Goal: Use online tool/utility: Use online tool/utility

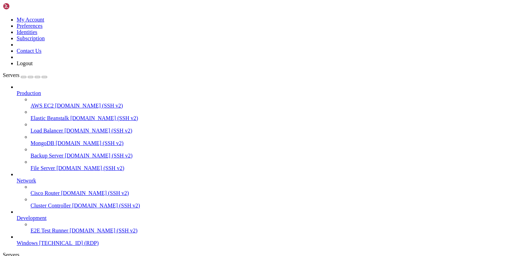
drag, startPoint x: 320, startPoint y: 469, endPoint x: 317, endPoint y: 508, distance: 39.0
drag, startPoint x: 220, startPoint y: 494, endPoint x: 31, endPoint y: 391, distance: 215.5
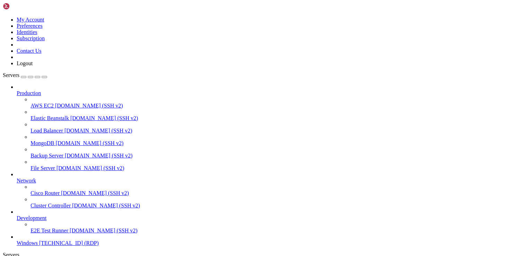
drag, startPoint x: 191, startPoint y: 489, endPoint x: 185, endPoint y: 487, distance: 6.1
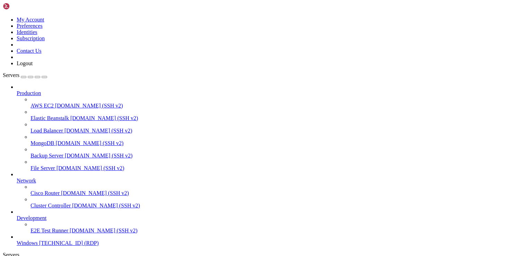
drag, startPoint x: 69, startPoint y: 335, endPoint x: 416, endPoint y: 341, distance: 346.8
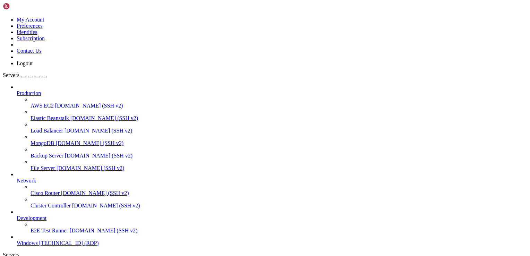
drag, startPoint x: 263, startPoint y: 381, endPoint x: 274, endPoint y: 500, distance: 119.3
drag, startPoint x: 276, startPoint y: 497, endPoint x: 280, endPoint y: 384, distance: 113.1
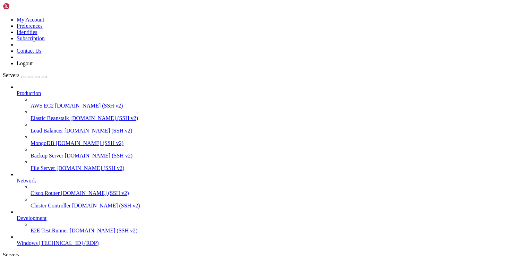
drag, startPoint x: 55, startPoint y: 335, endPoint x: 356, endPoint y: 338, distance: 301.0
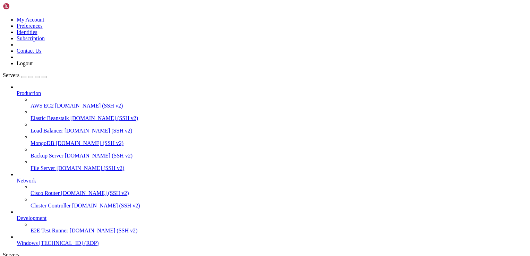
drag, startPoint x: 143, startPoint y: 452, endPoint x: 104, endPoint y: 400, distance: 65.6
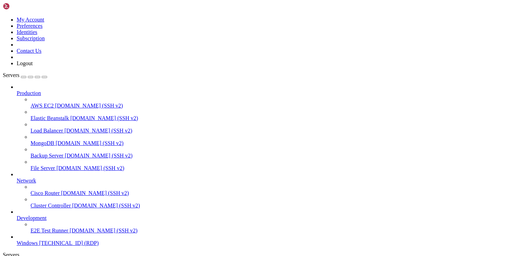
drag, startPoint x: 116, startPoint y: 452, endPoint x: 94, endPoint y: 438, distance: 26.5
drag, startPoint x: 372, startPoint y: 447, endPoint x: 86, endPoint y: 440, distance: 286.5
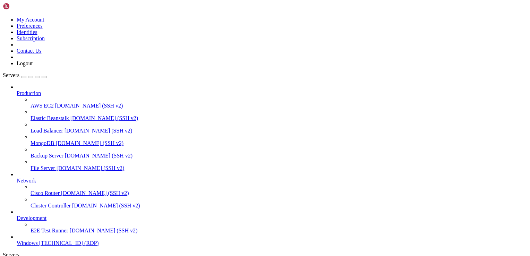
drag, startPoint x: 257, startPoint y: 503, endPoint x: 43, endPoint y: 397, distance: 238.8
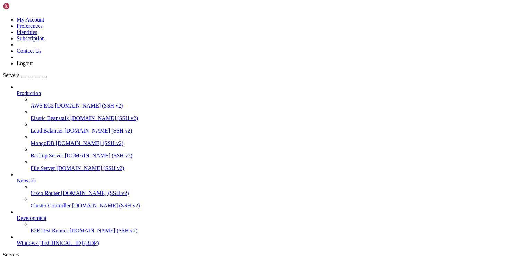
drag, startPoint x: 38, startPoint y: 546, endPoint x: 41, endPoint y: 543, distance: 3.7
drag, startPoint x: 107, startPoint y: 334, endPoint x: 374, endPoint y: 342, distance: 267.4
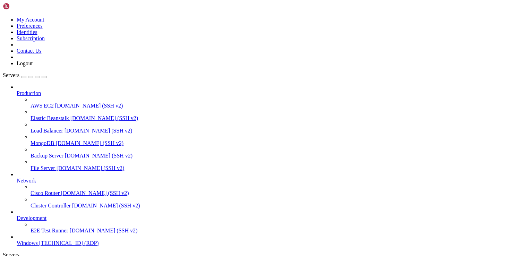
drag, startPoint x: 342, startPoint y: 345, endPoint x: 453, endPoint y: 343, distance: 111.0
drag, startPoint x: 282, startPoint y: 382, endPoint x: 297, endPoint y: 464, distance: 83.3
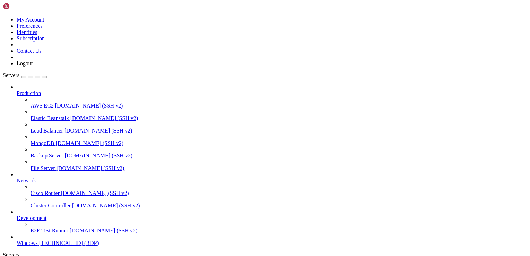
drag, startPoint x: 297, startPoint y: 464, endPoint x: 300, endPoint y: 488, distance: 25.1
drag, startPoint x: 297, startPoint y: 490, endPoint x: 300, endPoint y: 347, distance: 143.2
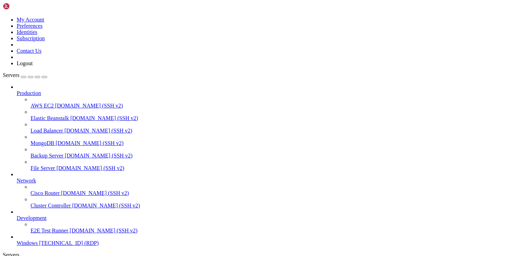
drag, startPoint x: 299, startPoint y: 345, endPoint x: 303, endPoint y: 349, distance: 6.0
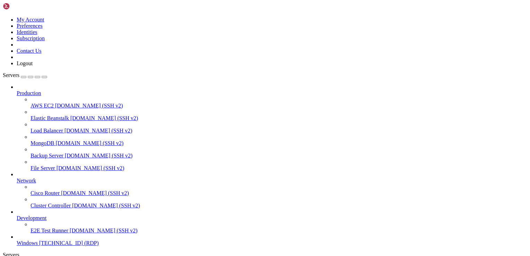
drag, startPoint x: 55, startPoint y: 337, endPoint x: 417, endPoint y: 340, distance: 362.0
drag, startPoint x: 421, startPoint y: 340, endPoint x: 477, endPoint y: 345, distance: 56.3
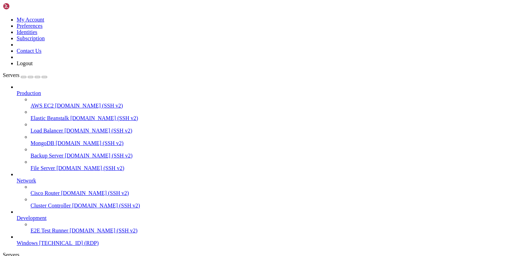
drag, startPoint x: 276, startPoint y: 455, endPoint x: 355, endPoint y: 456, distance: 78.7
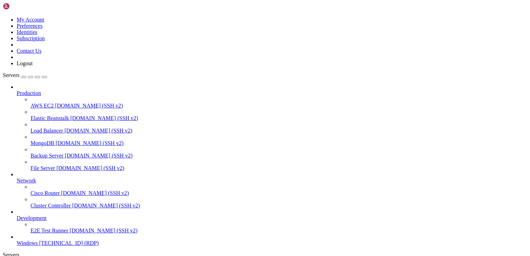
drag, startPoint x: 276, startPoint y: 382, endPoint x: 269, endPoint y: 510, distance: 127.8
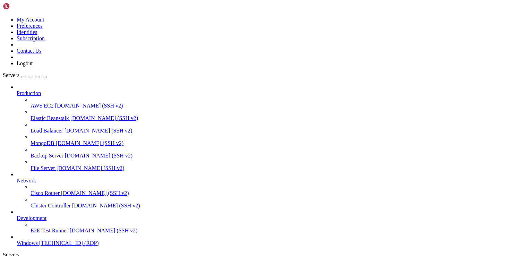
drag, startPoint x: 66, startPoint y: 336, endPoint x: 464, endPoint y: 337, distance: 398.0
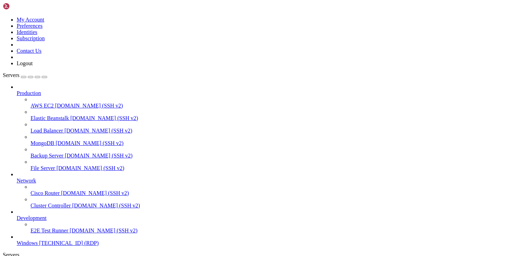
drag, startPoint x: 458, startPoint y: 338, endPoint x: 434, endPoint y: 348, distance: 25.6
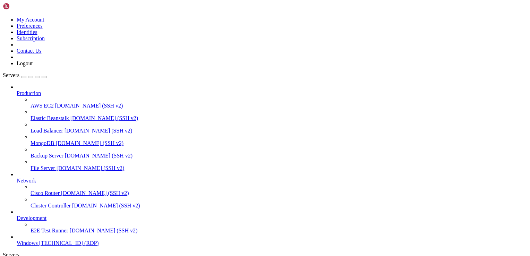
drag, startPoint x: 301, startPoint y: 353, endPoint x: 307, endPoint y: 338, distance: 15.4
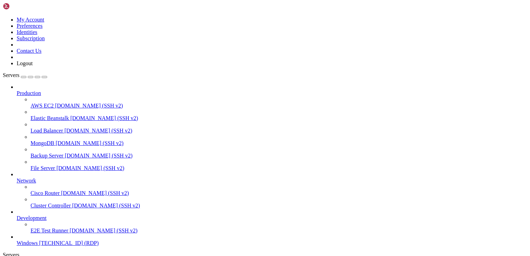
drag, startPoint x: 276, startPoint y: 479, endPoint x: 219, endPoint y: 379, distance: 114.9
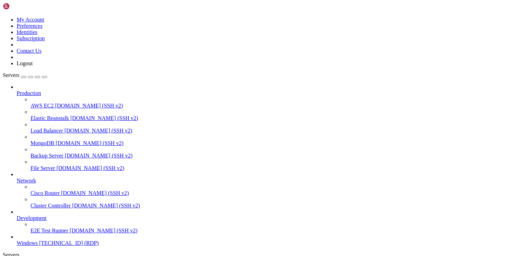
drag, startPoint x: 69, startPoint y: 334, endPoint x: 407, endPoint y: 337, distance: 337.7
drag, startPoint x: 414, startPoint y: 338, endPoint x: 289, endPoint y: 337, distance: 125.2
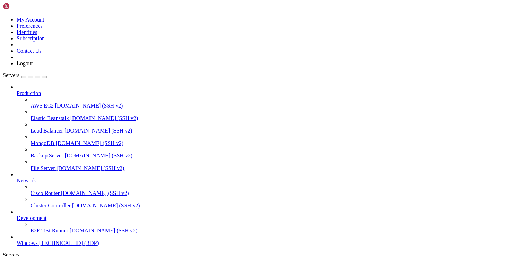
drag, startPoint x: 227, startPoint y: 505, endPoint x: 251, endPoint y: 469, distance: 42.8
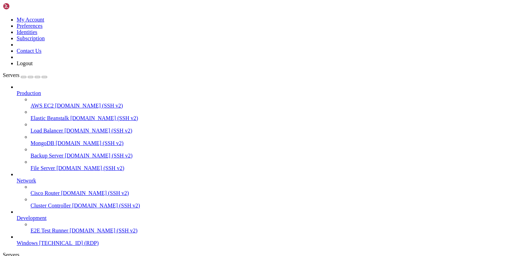
drag, startPoint x: 275, startPoint y: 336, endPoint x: 488, endPoint y: 511, distance: 276.2
drag, startPoint x: 293, startPoint y: 511, endPoint x: 314, endPoint y: 354, distance: 157.7
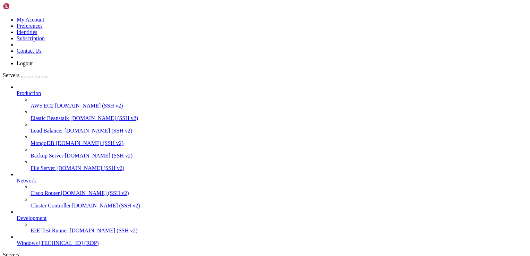
drag, startPoint x: 317, startPoint y: 464, endPoint x: 325, endPoint y: 480, distance: 18.0
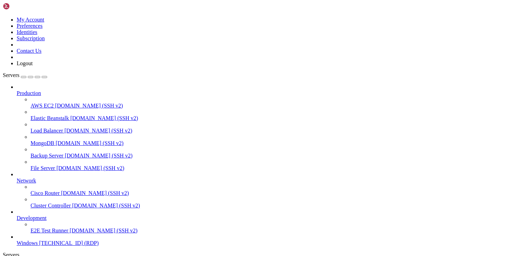
drag, startPoint x: 69, startPoint y: 335, endPoint x: 477, endPoint y: 363, distance: 409.0
drag, startPoint x: 70, startPoint y: 335, endPoint x: 419, endPoint y: 353, distance: 349.6
drag, startPoint x: 516, startPoint y: 384, endPoint x: 361, endPoint y: 351, distance: 158.9
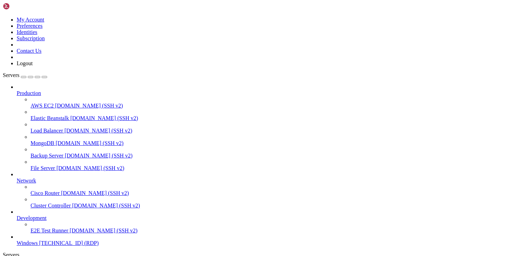
drag, startPoint x: 62, startPoint y: 337, endPoint x: 427, endPoint y: 335, distance: 365.4
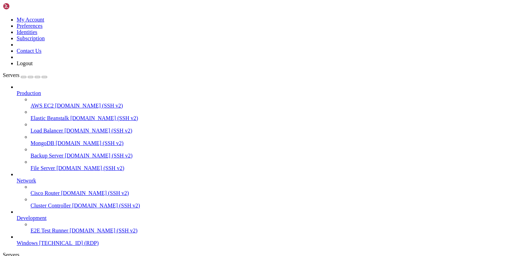
drag, startPoint x: 276, startPoint y: 376, endPoint x: 270, endPoint y: 516, distance: 139.8
drag, startPoint x: 276, startPoint y: 499, endPoint x: 264, endPoint y: 357, distance: 142.3
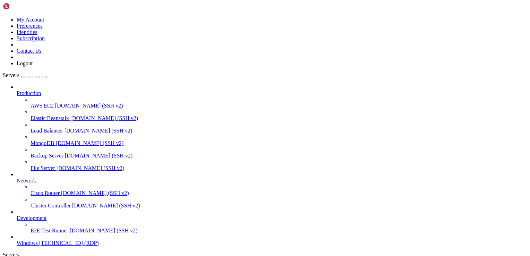
drag, startPoint x: 457, startPoint y: 336, endPoint x: 157, endPoint y: 369, distance: 301.7
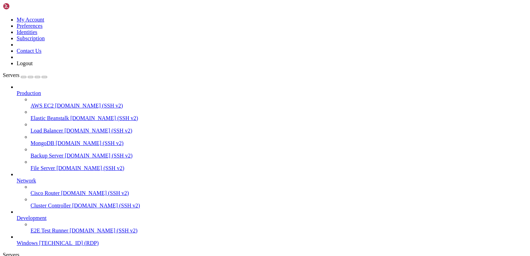
drag, startPoint x: 374, startPoint y: 348, endPoint x: 337, endPoint y: 333, distance: 40.0
drag, startPoint x: 366, startPoint y: 333, endPoint x: 240, endPoint y: 378, distance: 133.9
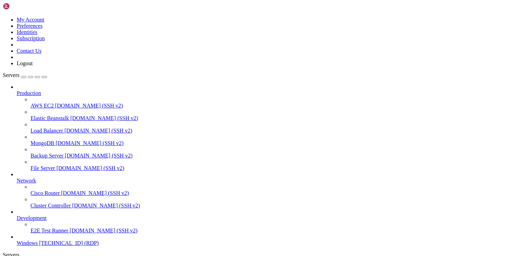
drag, startPoint x: 57, startPoint y: 337, endPoint x: 320, endPoint y: 342, distance: 263.5
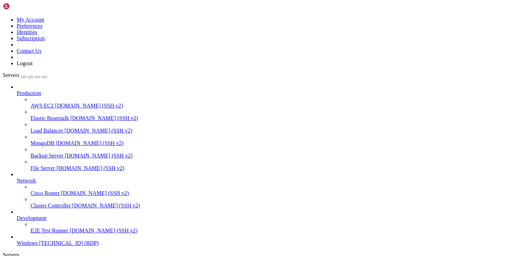
drag, startPoint x: 158, startPoint y: 454, endPoint x: 240, endPoint y: 455, distance: 82.2
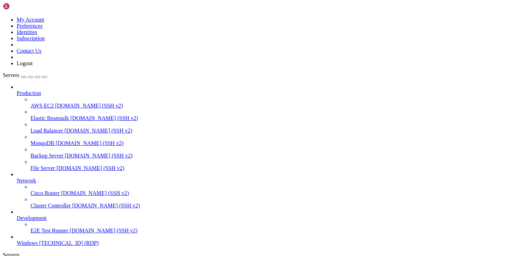
drag, startPoint x: 312, startPoint y: 341, endPoint x: 445, endPoint y: 348, distance: 132.9
drag, startPoint x: 309, startPoint y: 339, endPoint x: 443, endPoint y: 395, distance: 145.5
drag, startPoint x: 380, startPoint y: 389, endPoint x: 175, endPoint y: 379, distance: 205.5
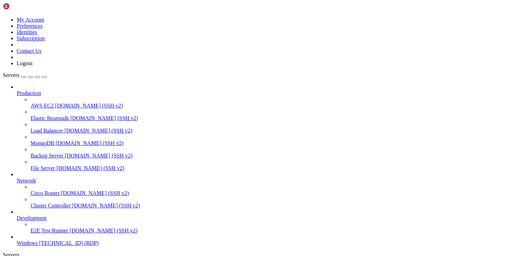
drag, startPoint x: 35, startPoint y: 525, endPoint x: 27, endPoint y: 420, distance: 105.7
drag, startPoint x: 50, startPoint y: 338, endPoint x: 369, endPoint y: 350, distance: 319.5
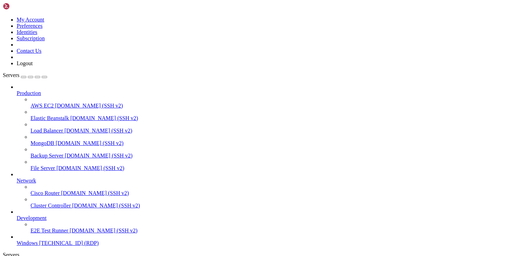
drag, startPoint x: 422, startPoint y: 334, endPoint x: 412, endPoint y: 336, distance: 11.0
drag, startPoint x: 396, startPoint y: 335, endPoint x: 465, endPoint y: 337, distance: 69.0
drag, startPoint x: 437, startPoint y: 335, endPoint x: 451, endPoint y: 352, distance: 22.2
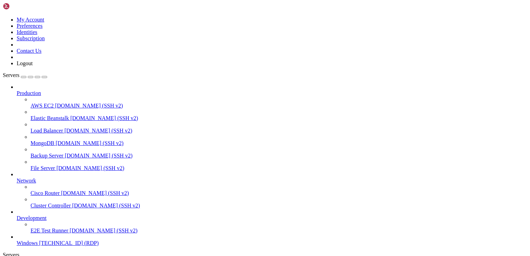
drag, startPoint x: 217, startPoint y: 483, endPoint x: 63, endPoint y: 406, distance: 172.4
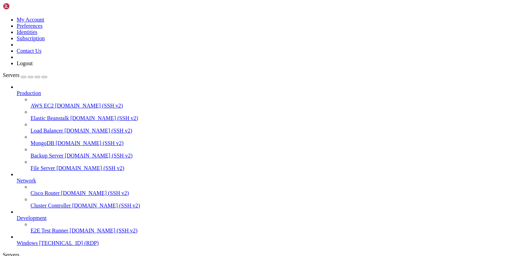
drag, startPoint x: 128, startPoint y: 474, endPoint x: 103, endPoint y: 403, distance: 75.7
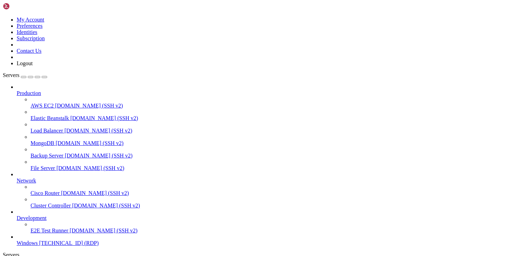
drag, startPoint x: 207, startPoint y: 435, endPoint x: 103, endPoint y: 432, distance: 104.1
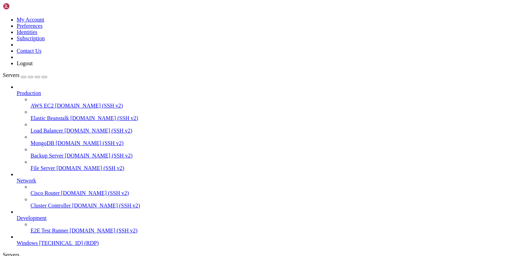
drag, startPoint x: 422, startPoint y: 349, endPoint x: 450, endPoint y: 350, distance: 28.1
drag, startPoint x: 253, startPoint y: 377, endPoint x: 188, endPoint y: 379, distance: 65.6
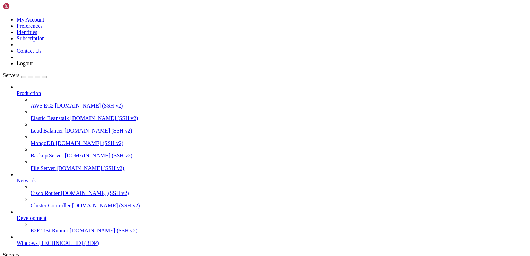
drag, startPoint x: 184, startPoint y: 461, endPoint x: 101, endPoint y: 452, distance: 83.4
drag, startPoint x: 189, startPoint y: 461, endPoint x: 103, endPoint y: 453, distance: 86.0
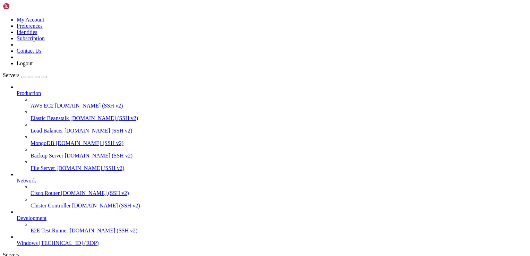
drag, startPoint x: 86, startPoint y: 337, endPoint x: 436, endPoint y: 348, distance: 350.3
drag, startPoint x: 276, startPoint y: 429, endPoint x: 103, endPoint y: 422, distance: 173.8
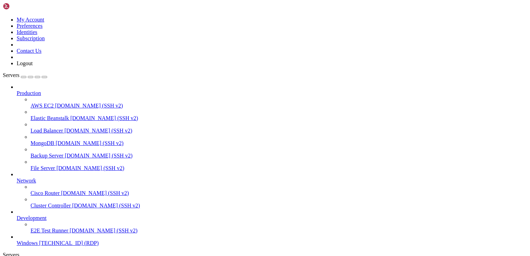
drag, startPoint x: 206, startPoint y: 501, endPoint x: 102, endPoint y: 401, distance: 144.2
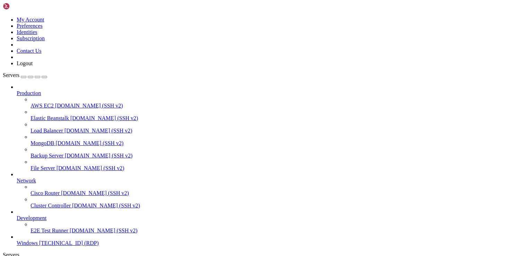
drag, startPoint x: 165, startPoint y: 511, endPoint x: 96, endPoint y: 397, distance: 133.0
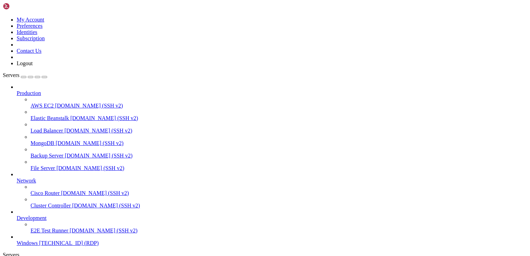
drag, startPoint x: 427, startPoint y: 349, endPoint x: 301, endPoint y: 348, distance: 126.9
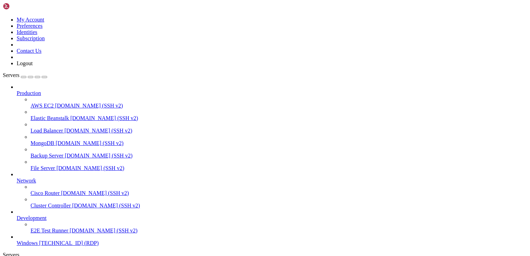
drag, startPoint x: 68, startPoint y: 338, endPoint x: 468, endPoint y: 339, distance: 400.1
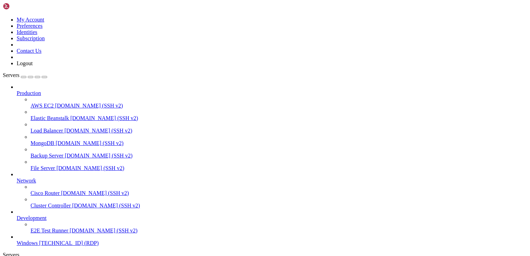
drag, startPoint x: 52, startPoint y: 336, endPoint x: 487, endPoint y: 351, distance: 435.7
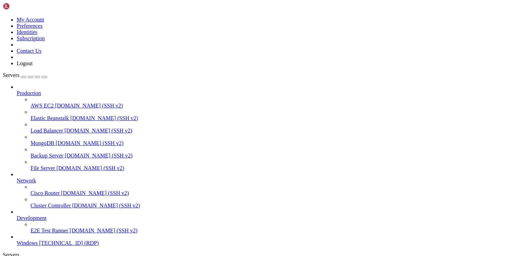
drag, startPoint x: 39, startPoint y: 337, endPoint x: 448, endPoint y: 340, distance: 408.8
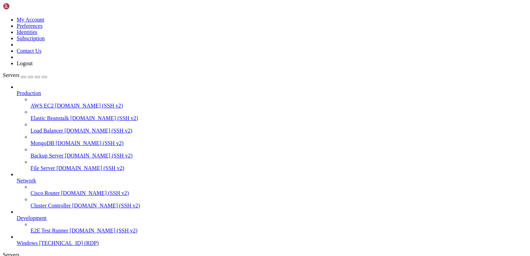
drag, startPoint x: 210, startPoint y: 451, endPoint x: 92, endPoint y: 452, distance: 118.2
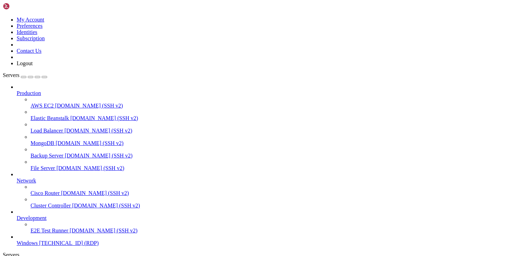
drag, startPoint x: 192, startPoint y: 395, endPoint x: 86, endPoint y: 395, distance: 105.7
drag, startPoint x: 177, startPoint y: 455, endPoint x: 93, endPoint y: 451, distance: 84.0
drag, startPoint x: 196, startPoint y: 420, endPoint x: 95, endPoint y: 418, distance: 100.5
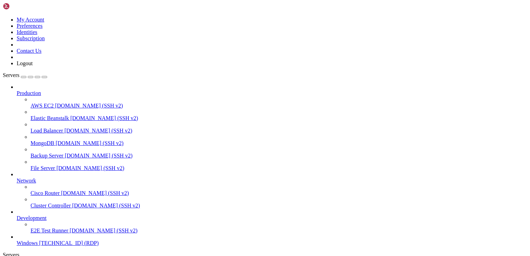
drag, startPoint x: 195, startPoint y: 477, endPoint x: 90, endPoint y: 460, distance: 105.7
drag, startPoint x: 234, startPoint y: 350, endPoint x: 228, endPoint y: 351, distance: 6.7
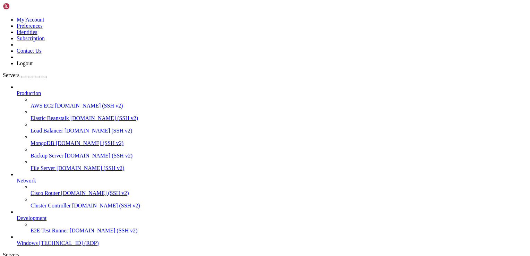
drag, startPoint x: 188, startPoint y: 477, endPoint x: 102, endPoint y: 475, distance: 85.3
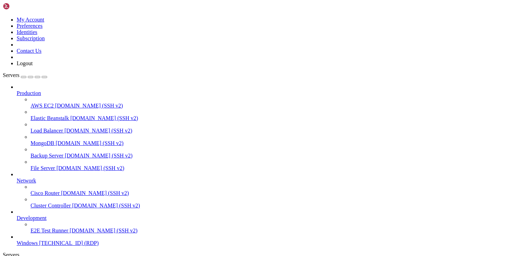
drag, startPoint x: 193, startPoint y: 461, endPoint x: 110, endPoint y: 457, distance: 83.3
drag, startPoint x: 190, startPoint y: 429, endPoint x: 97, endPoint y: 429, distance: 92.6
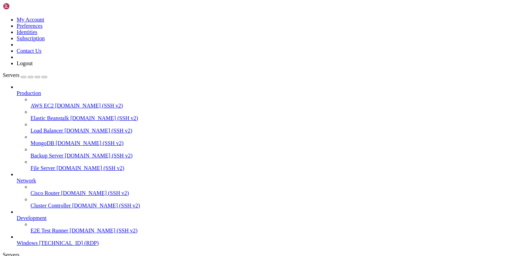
drag, startPoint x: 185, startPoint y: 411, endPoint x: 103, endPoint y: 408, distance: 82.2
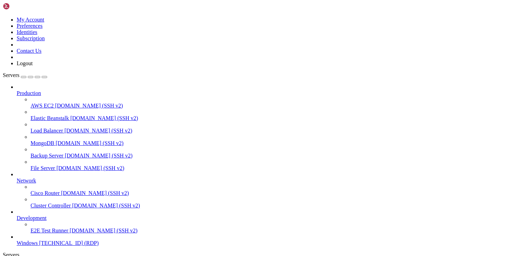
drag, startPoint x: 190, startPoint y: 380, endPoint x: 83, endPoint y: 364, distance: 108.4
drag, startPoint x: 455, startPoint y: 340, endPoint x: 308, endPoint y: 415, distance: 165.1
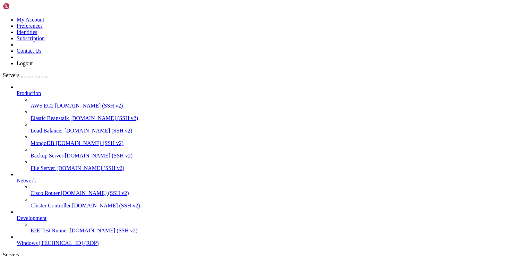
drag, startPoint x: 190, startPoint y: 334, endPoint x: 303, endPoint y: 372, distance: 119.3
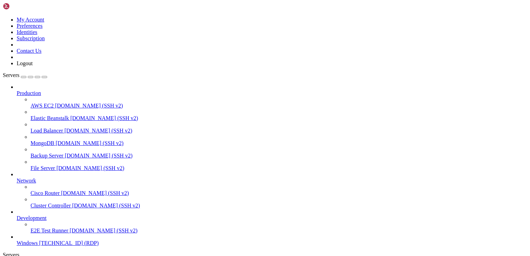
drag, startPoint x: 208, startPoint y: 400, endPoint x: 86, endPoint y: 384, distance: 122.7
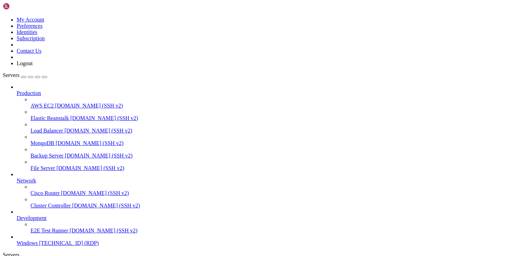
drag, startPoint x: 199, startPoint y: 431, endPoint x: 97, endPoint y: 429, distance: 101.2
drag, startPoint x: 194, startPoint y: 453, endPoint x: 86, endPoint y: 451, distance: 108.9
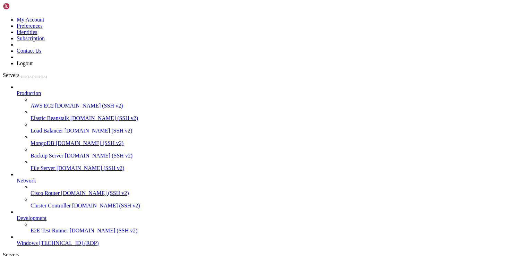
drag, startPoint x: 185, startPoint y: 501, endPoint x: 94, endPoint y: 503, distance: 90.8
drag, startPoint x: 191, startPoint y: 456, endPoint x: 92, endPoint y: 456, distance: 99.2
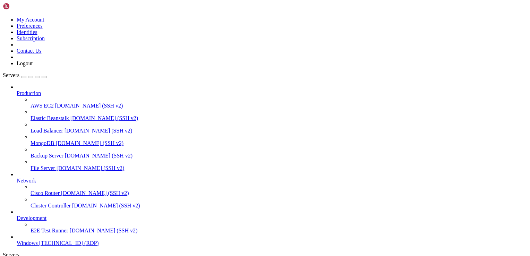
drag, startPoint x: 192, startPoint y: 448, endPoint x: 82, endPoint y: 449, distance: 109.9
drag, startPoint x: 190, startPoint y: 442, endPoint x: 93, endPoint y: 442, distance: 96.7
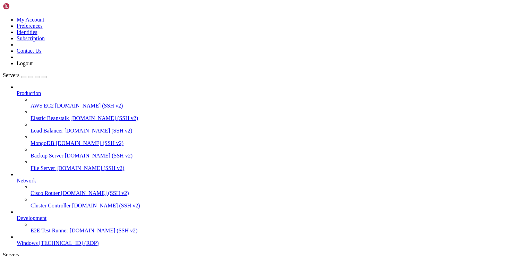
drag, startPoint x: 198, startPoint y: 418, endPoint x: 155, endPoint y: 421, distance: 43.4
drag, startPoint x: 191, startPoint y: 424, endPoint x: 103, endPoint y: 420, distance: 88.5
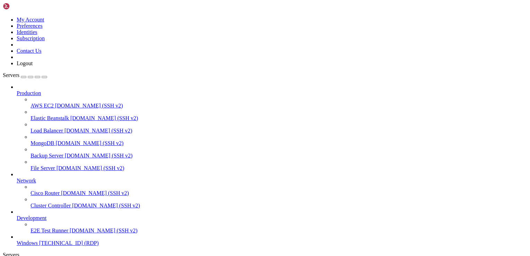
drag, startPoint x: 206, startPoint y: 406, endPoint x: 94, endPoint y: 403, distance: 112.7
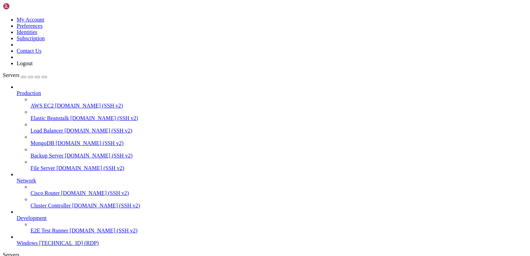
drag, startPoint x: 76, startPoint y: 513, endPoint x: 58, endPoint y: 362, distance: 152.5
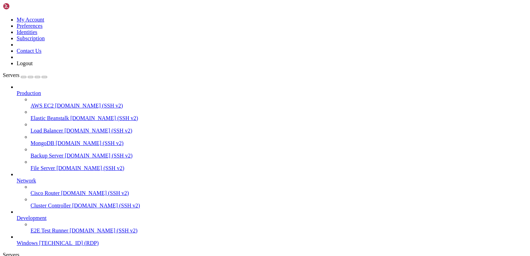
drag, startPoint x: 77, startPoint y: 395, endPoint x: 77, endPoint y: 370, distance: 25.0
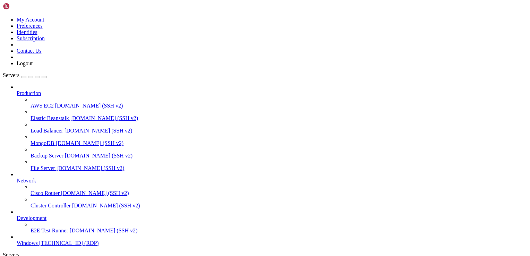
drag, startPoint x: 77, startPoint y: 511, endPoint x: 80, endPoint y: 362, distance: 149.5
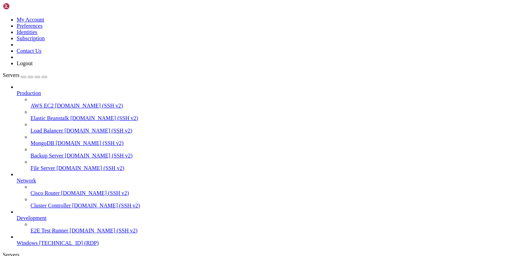
drag, startPoint x: 261, startPoint y: 482, endPoint x: 219, endPoint y: 487, distance: 42.0
drag, startPoint x: 219, startPoint y: 487, endPoint x: 216, endPoint y: 493, distance: 7.0
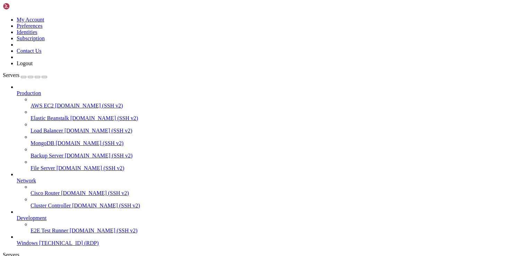
drag, startPoint x: 107, startPoint y: 431, endPoint x: 266, endPoint y: 469, distance: 162.9
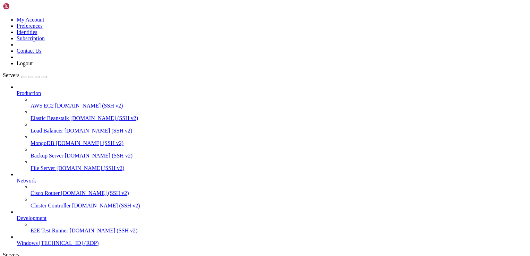
drag, startPoint x: 254, startPoint y: 479, endPoint x: 107, endPoint y: 413, distance: 161.7
drag, startPoint x: 206, startPoint y: 378, endPoint x: 102, endPoint y: 369, distance: 104.8
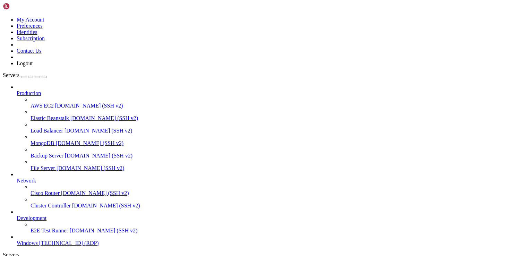
drag, startPoint x: 215, startPoint y: 486, endPoint x: 84, endPoint y: 382, distance: 167.3
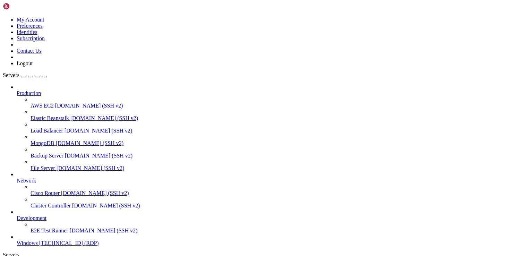
drag, startPoint x: 186, startPoint y: 398, endPoint x: 78, endPoint y: 405, distance: 108.4
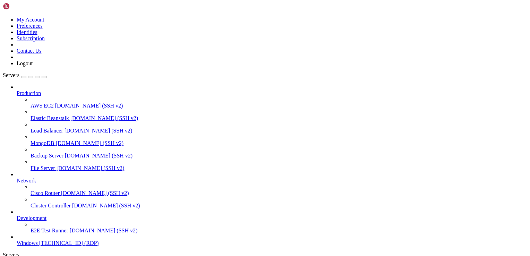
drag, startPoint x: 278, startPoint y: 408, endPoint x: 180, endPoint y: 399, distance: 98.6
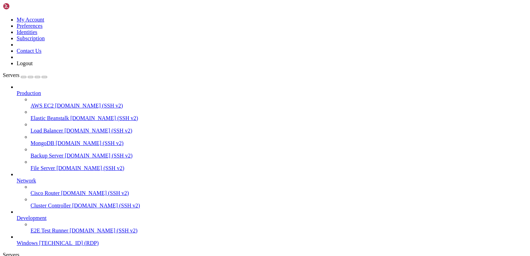
drag, startPoint x: 133, startPoint y: 397, endPoint x: 102, endPoint y: 373, distance: 40.1
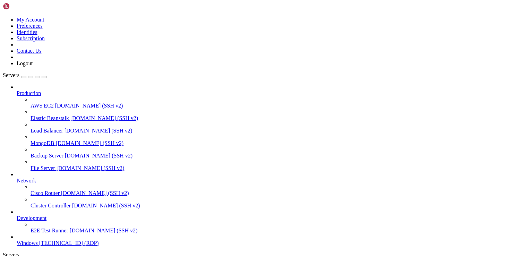
drag, startPoint x: 207, startPoint y: 449, endPoint x: 215, endPoint y: 445, distance: 9.3
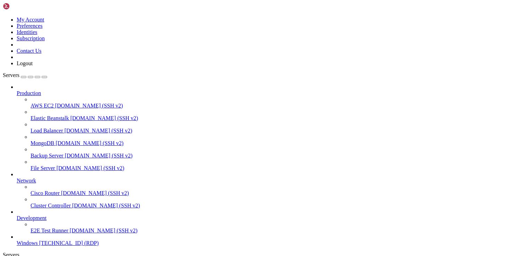
drag, startPoint x: 452, startPoint y: 353, endPoint x: 486, endPoint y: 352, distance: 33.6
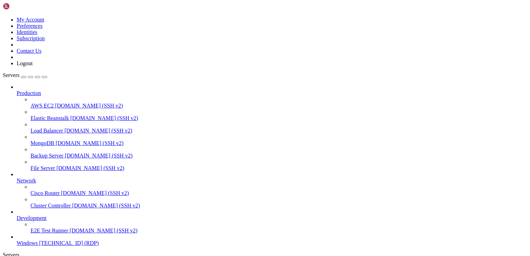
drag, startPoint x: 200, startPoint y: 464, endPoint x: 88, endPoint y: 431, distance: 116.9
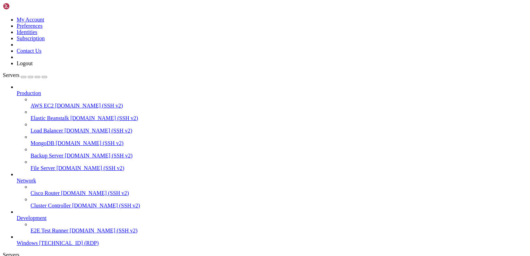
drag, startPoint x: 210, startPoint y: 466, endPoint x: 97, endPoint y: 442, distance: 115.3
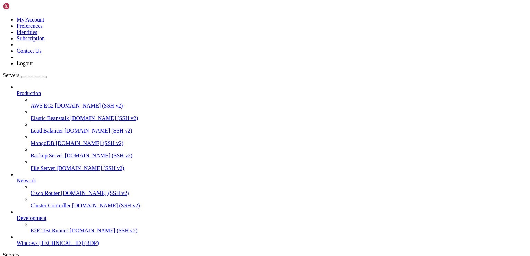
drag, startPoint x: 202, startPoint y: 475, endPoint x: 108, endPoint y: 475, distance: 94.3
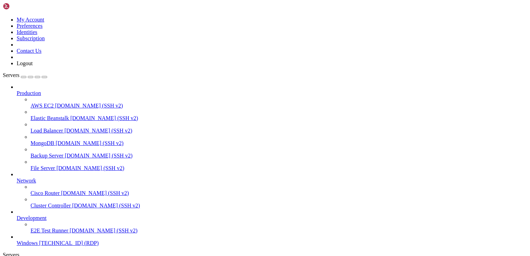
drag, startPoint x: 388, startPoint y: 472, endPoint x: 106, endPoint y: 474, distance: 281.9
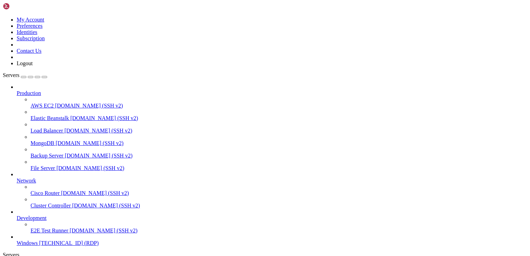
drag, startPoint x: 199, startPoint y: 499, endPoint x: 109, endPoint y: 501, distance: 90.2
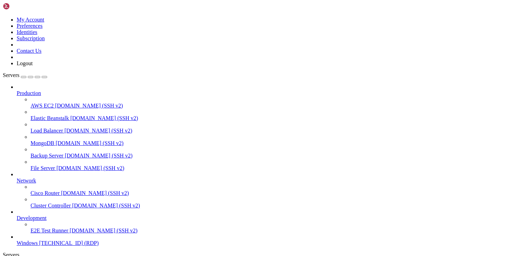
drag, startPoint x: 188, startPoint y: 449, endPoint x: 98, endPoint y: 435, distance: 90.1
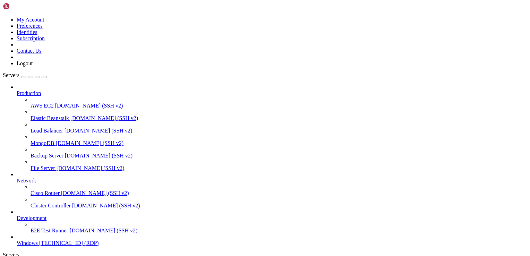
drag, startPoint x: 243, startPoint y: 474, endPoint x: 149, endPoint y: 475, distance: 94.0
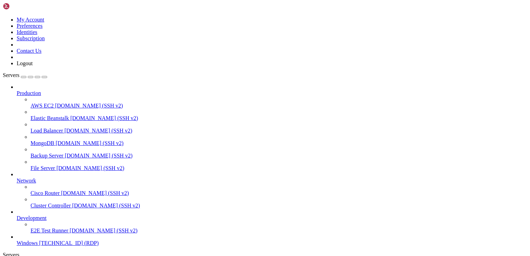
drag, startPoint x: 203, startPoint y: 501, endPoint x: 109, endPoint y: 500, distance: 94.3
drag, startPoint x: 253, startPoint y: 507, endPoint x: 101, endPoint y: 498, distance: 152.8
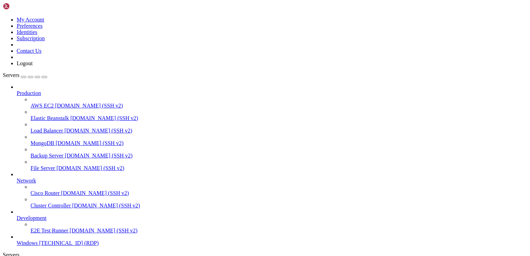
drag, startPoint x: 240, startPoint y: 476, endPoint x: 107, endPoint y: 418, distance: 144.7
drag, startPoint x: 76, startPoint y: 369, endPoint x: 68, endPoint y: 551, distance: 181.5
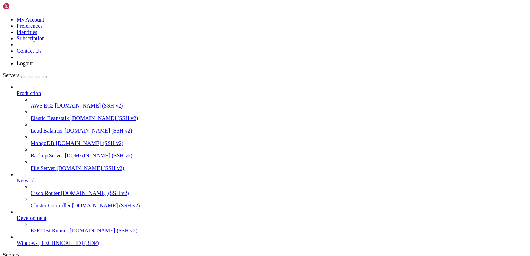
drag, startPoint x: 77, startPoint y: 521, endPoint x: 74, endPoint y: 364, distance: 156.4
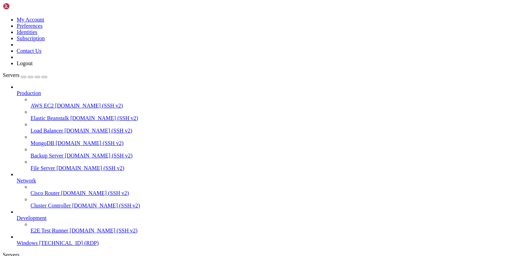
drag, startPoint x: 501, startPoint y: 522, endPoint x: 504, endPoint y: 364, distance: 158.5
drag, startPoint x: 133, startPoint y: 451, endPoint x: 307, endPoint y: 451, distance: 174.0
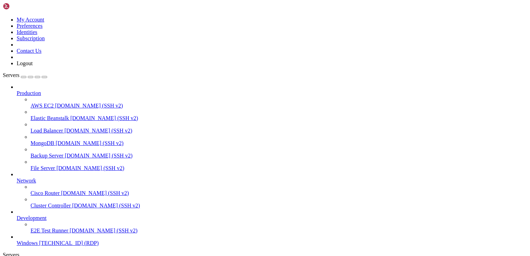
drag, startPoint x: 308, startPoint y: 451, endPoint x: 131, endPoint y: 450, distance: 176.8
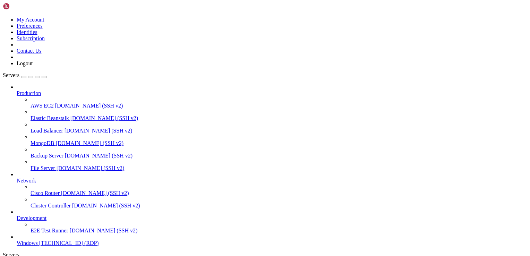
drag, startPoint x: 76, startPoint y: 370, endPoint x: 70, endPoint y: 527, distance: 157.2
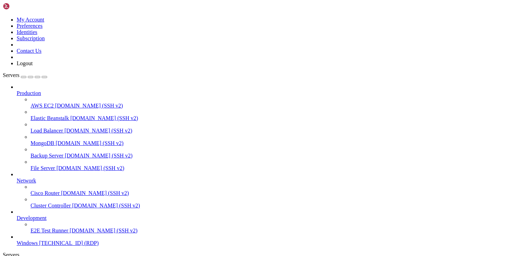
drag, startPoint x: 193, startPoint y: 530, endPoint x: 80, endPoint y: 528, distance: 112.7
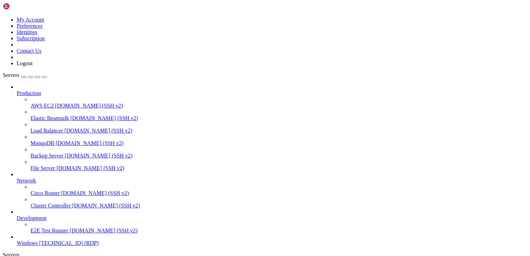
drag, startPoint x: 427, startPoint y: 483, endPoint x: 108, endPoint y: 409, distance: 326.9
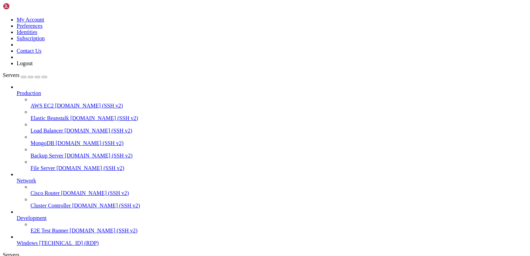
drag, startPoint x: 199, startPoint y: 496, endPoint x: 100, endPoint y: 396, distance: 140.5
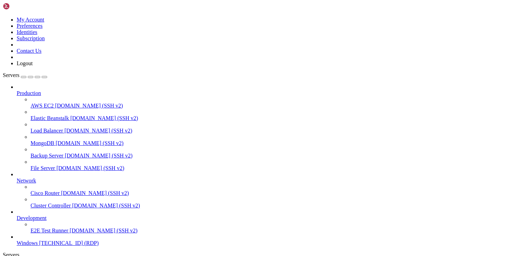
drag, startPoint x: 244, startPoint y: 467, endPoint x: 202, endPoint y: 465, distance: 42.0
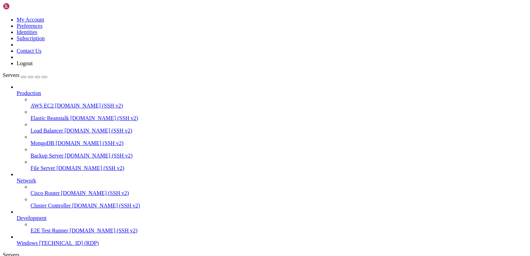
drag, startPoint x: 247, startPoint y: 488, endPoint x: 109, endPoint y: 406, distance: 160.2
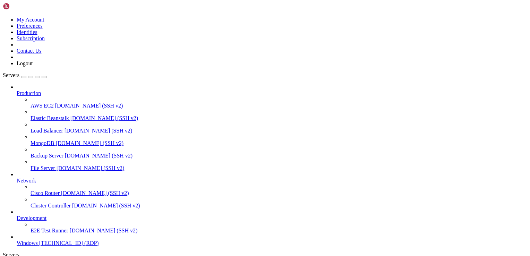
drag, startPoint x: 202, startPoint y: 481, endPoint x: 106, endPoint y: 480, distance: 95.7
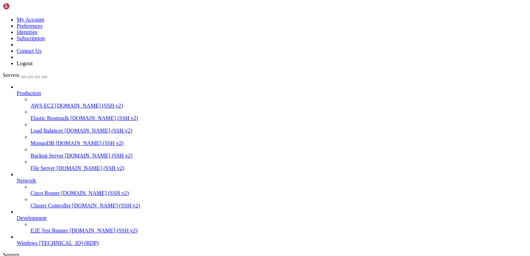
drag, startPoint x: 268, startPoint y: 485, endPoint x: 149, endPoint y: 488, distance: 119.3
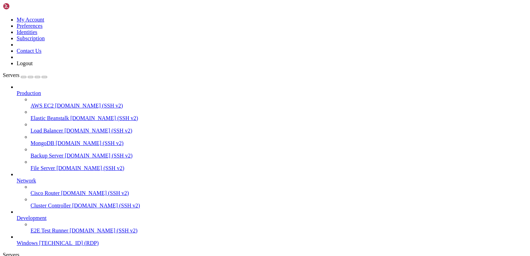
drag, startPoint x: 272, startPoint y: 485, endPoint x: 149, endPoint y: 486, distance: 123.4
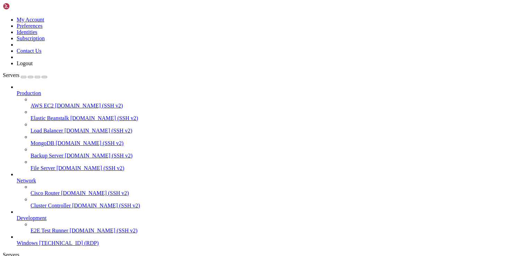
drag, startPoint x: 239, startPoint y: 507, endPoint x: 104, endPoint y: 416, distance: 162.8
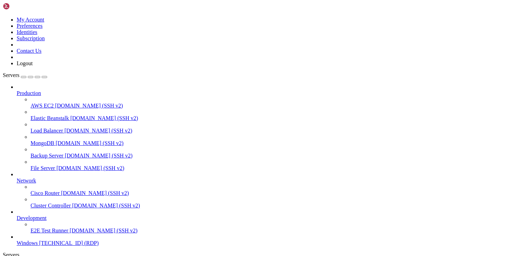
drag, startPoint x: 228, startPoint y: 513, endPoint x: 272, endPoint y: 496, distance: 47.2
drag, startPoint x: 252, startPoint y: 500, endPoint x: 263, endPoint y: 457, distance: 44.2
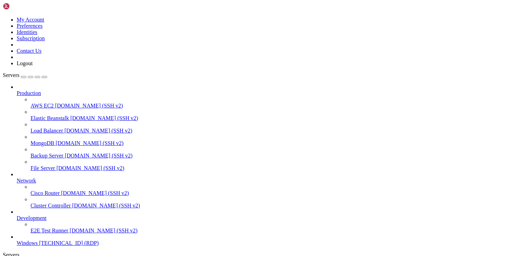
drag, startPoint x: 232, startPoint y: 480, endPoint x: 283, endPoint y: 481, distance: 50.6
drag, startPoint x: 243, startPoint y: 492, endPoint x: 149, endPoint y: 494, distance: 94.0
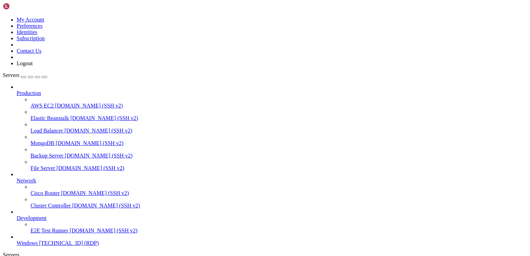
drag, startPoint x: 361, startPoint y: 461, endPoint x: 102, endPoint y: 431, distance: 261.3
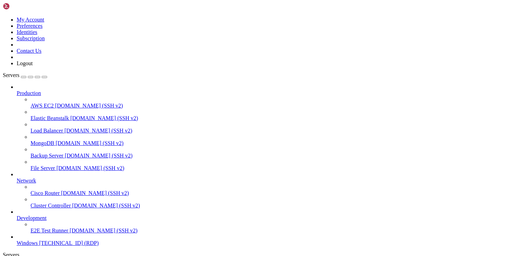
drag, startPoint x: 371, startPoint y: 493, endPoint x: 74, endPoint y: 482, distance: 297.0
drag, startPoint x: 246, startPoint y: 518, endPoint x: 100, endPoint y: 478, distance: 151.7
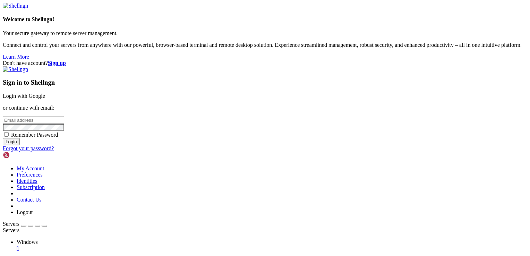
type input "[EMAIL_ADDRESS][DOMAIN_NAME]"
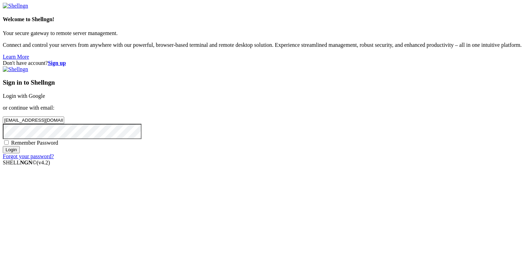
click at [20, 153] on input "Login" at bounding box center [11, 149] width 17 height 7
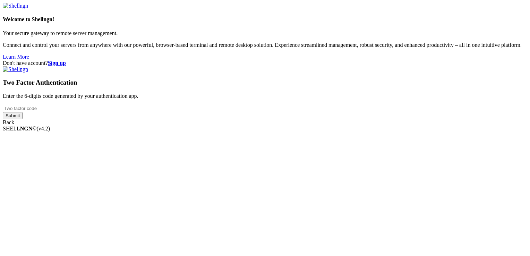
click at [64, 112] on input "number" at bounding box center [33, 108] width 61 height 7
type input "149697"
click at [3, 112] on input "Submit" at bounding box center [13, 115] width 20 height 7
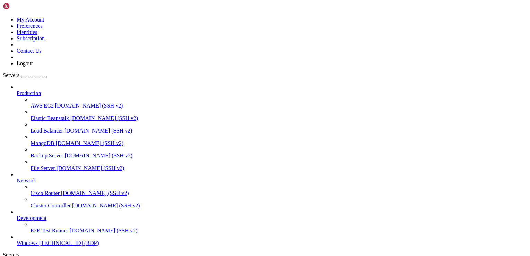
click at [44, 77] on icon "button" at bounding box center [44, 77] width 0 height 0
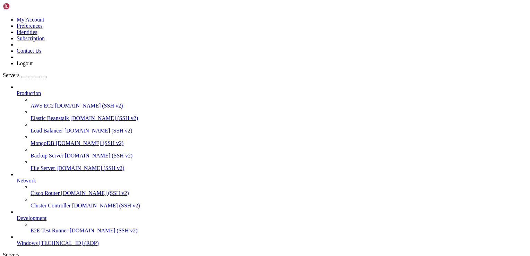
drag, startPoint x: 190, startPoint y: 515, endPoint x: 29, endPoint y: 445, distance: 175.6
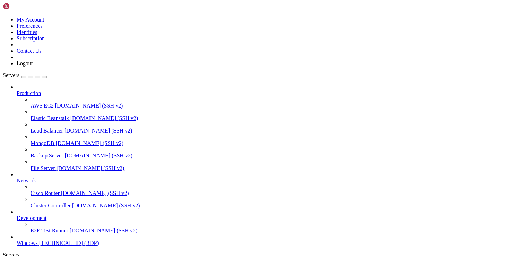
drag, startPoint x: 185, startPoint y: 449, endPoint x: 43, endPoint y: 403, distance: 149.3
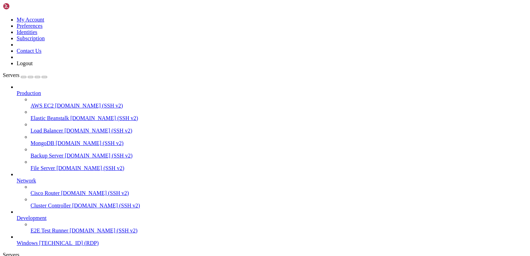
drag, startPoint x: 114, startPoint y: 367, endPoint x: 79, endPoint y: 465, distance: 104.3
drag, startPoint x: 113, startPoint y: 435, endPoint x: 115, endPoint y: 460, distance: 24.3
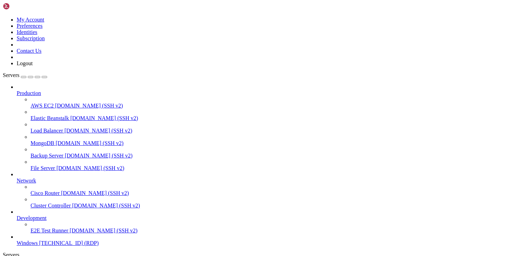
drag, startPoint x: 455, startPoint y: 370, endPoint x: 455, endPoint y: 366, distance: 3.8
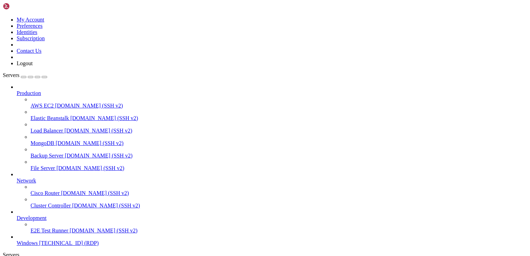
drag, startPoint x: 343, startPoint y: 398, endPoint x: 465, endPoint y: 389, distance: 122.3
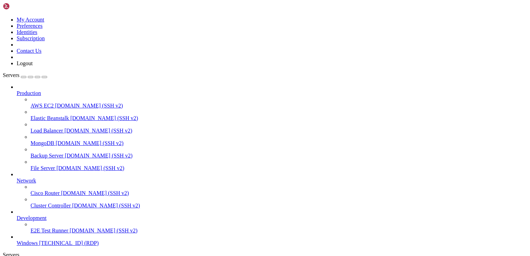
drag, startPoint x: 299, startPoint y: 486, endPoint x: 165, endPoint y: 447, distance: 139.5
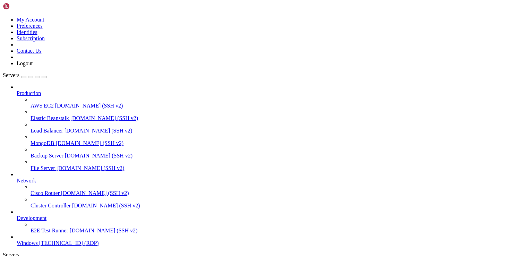
drag, startPoint x: 239, startPoint y: 438, endPoint x: 166, endPoint y: 434, distance: 72.9
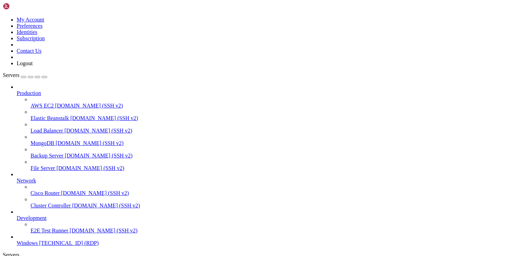
drag, startPoint x: 229, startPoint y: 463, endPoint x: 132, endPoint y: 436, distance: 100.2
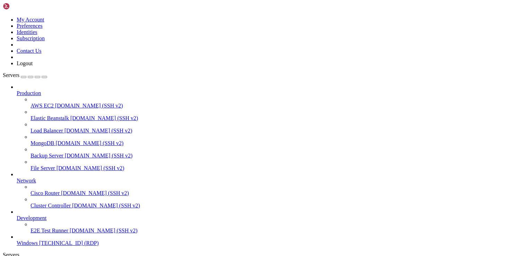
drag, startPoint x: 320, startPoint y: 508, endPoint x: 166, endPoint y: 455, distance: 163.6
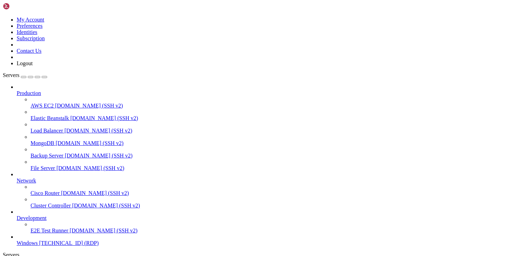
drag, startPoint x: 268, startPoint y: 505, endPoint x: 265, endPoint y: 446, distance: 59.4
drag, startPoint x: 296, startPoint y: 427, endPoint x: 164, endPoint y: 438, distance: 132.6
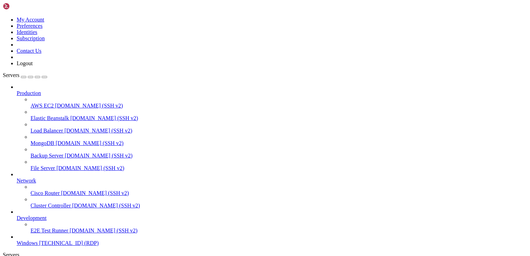
drag, startPoint x: 227, startPoint y: 434, endPoint x: 131, endPoint y: 436, distance: 96.0
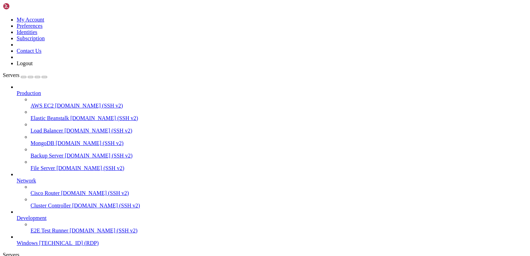
drag, startPoint x: 455, startPoint y: 516, endPoint x: 468, endPoint y: 367, distance: 149.7
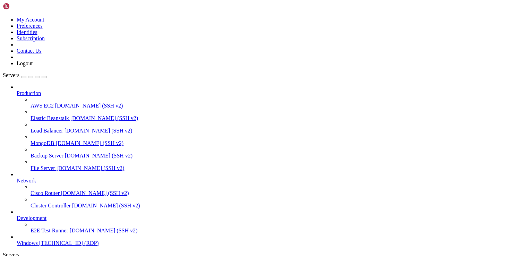
drag, startPoint x: 218, startPoint y: 438, endPoint x: 124, endPoint y: 436, distance: 94.0
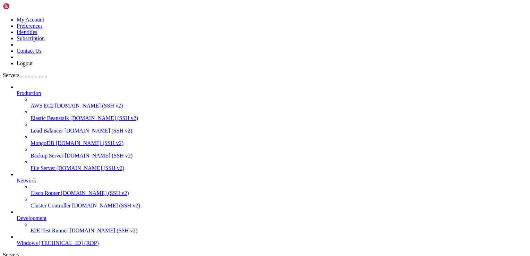
drag, startPoint x: 170, startPoint y: 337, endPoint x: 325, endPoint y: 346, distance: 155.2
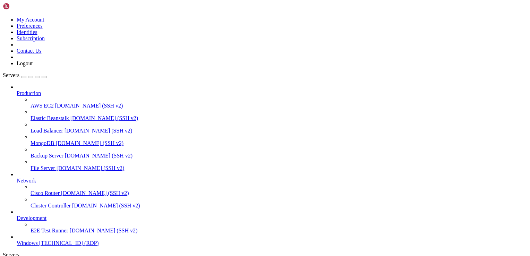
drag, startPoint x: 289, startPoint y: 347, endPoint x: 307, endPoint y: 340, distance: 18.9
drag, startPoint x: 307, startPoint y: 340, endPoint x: 318, endPoint y: 340, distance: 11.1
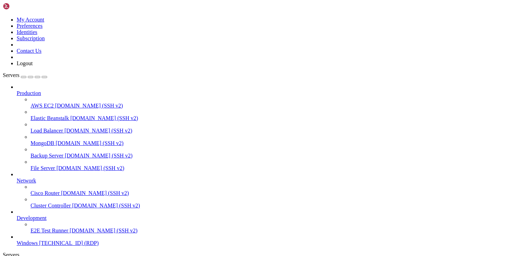
drag, startPoint x: 120, startPoint y: 412, endPoint x: 202, endPoint y: 405, distance: 82.8
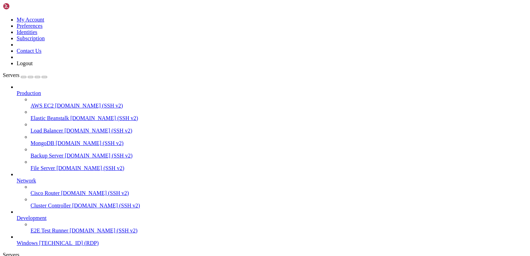
drag, startPoint x: 224, startPoint y: 510, endPoint x: 137, endPoint y: 508, distance: 86.3
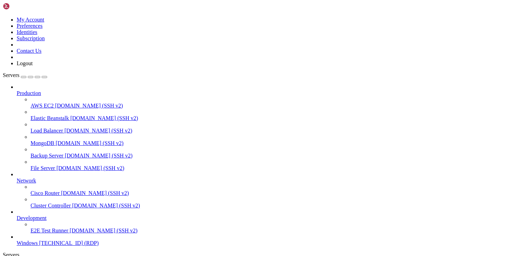
drag, startPoint x: 223, startPoint y: 518, endPoint x: 125, endPoint y: 440, distance: 125.4
drag, startPoint x: 226, startPoint y: 524, endPoint x: 134, endPoint y: 521, distance: 92.6
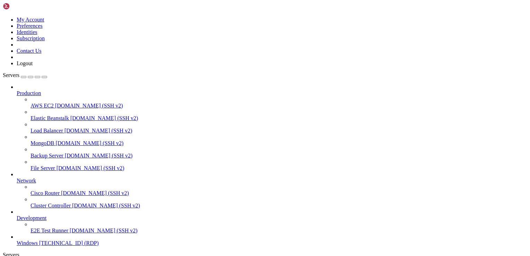
drag, startPoint x: 243, startPoint y: 493, endPoint x: 137, endPoint y: 490, distance: 105.8
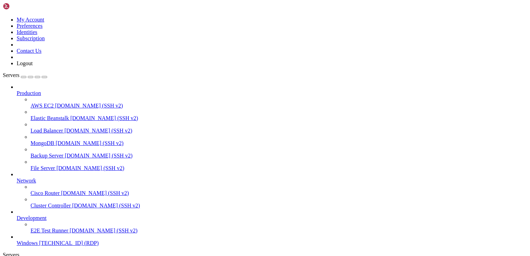
drag, startPoint x: 230, startPoint y: 495, endPoint x: 124, endPoint y: 496, distance: 105.7
drag, startPoint x: 232, startPoint y: 503, endPoint x: 131, endPoint y: 500, distance: 100.6
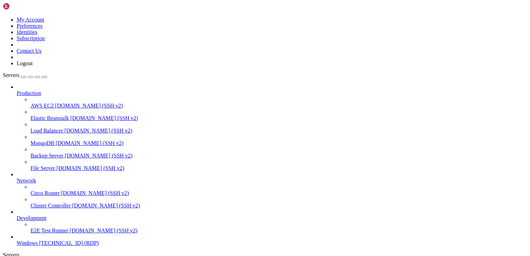
drag, startPoint x: 227, startPoint y: 509, endPoint x: 139, endPoint y: 508, distance: 88.4
drag, startPoint x: 237, startPoint y: 529, endPoint x: 140, endPoint y: 526, distance: 97.1
drag, startPoint x: 243, startPoint y: 510, endPoint x: 135, endPoint y: 508, distance: 107.8
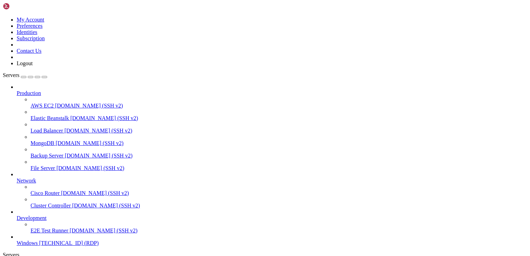
drag, startPoint x: 231, startPoint y: 409, endPoint x: 134, endPoint y: 409, distance: 96.7
drag, startPoint x: 231, startPoint y: 432, endPoint x: 137, endPoint y: 435, distance: 93.3
drag, startPoint x: 238, startPoint y: 459, endPoint x: 137, endPoint y: 462, distance: 101.3
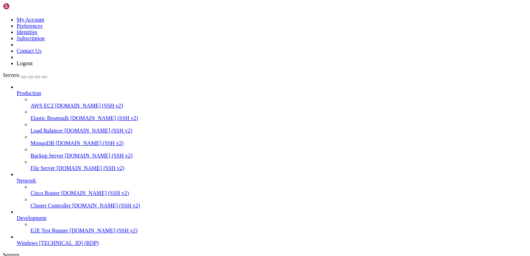
drag, startPoint x: 228, startPoint y: 445, endPoint x: 130, endPoint y: 444, distance: 97.4
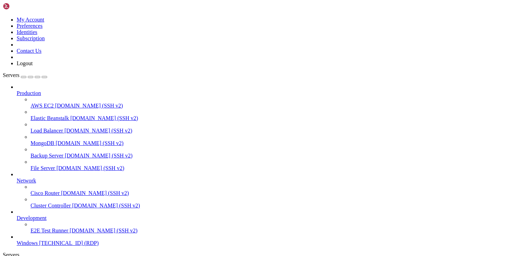
drag, startPoint x: 230, startPoint y: 450, endPoint x: 132, endPoint y: 449, distance: 97.4
drag, startPoint x: 231, startPoint y: 470, endPoint x: 124, endPoint y: 469, distance: 106.4
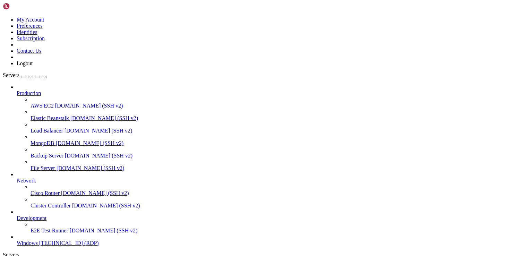
drag, startPoint x: 237, startPoint y: 434, endPoint x: 80, endPoint y: 427, distance: 157.2
drag, startPoint x: 236, startPoint y: 437, endPoint x: 128, endPoint y: 435, distance: 107.5
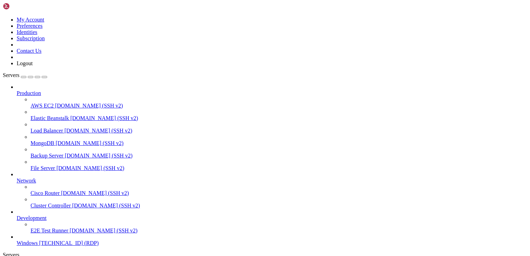
drag, startPoint x: 462, startPoint y: 371, endPoint x: 463, endPoint y: 386, distance: 14.9
drag, startPoint x: 463, startPoint y: 386, endPoint x: 464, endPoint y: 389, distance: 3.5
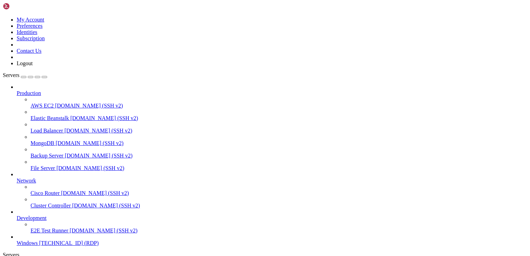
drag, startPoint x: 83, startPoint y: 338, endPoint x: 412, endPoint y: 343, distance: 329.7
drag, startPoint x: 409, startPoint y: 341, endPoint x: 481, endPoint y: 340, distance: 71.4
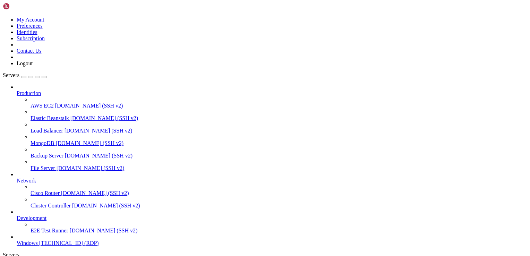
drag, startPoint x: 432, startPoint y: 382, endPoint x: 310, endPoint y: 378, distance: 122.8
drag, startPoint x: 430, startPoint y: 388, endPoint x: 415, endPoint y: 378, distance: 18.0
drag, startPoint x: 221, startPoint y: 387, endPoint x: 379, endPoint y: 396, distance: 158.3
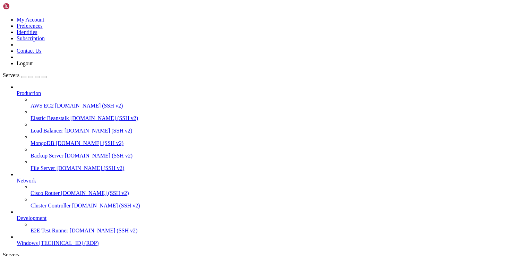
drag, startPoint x: 107, startPoint y: 401, endPoint x: 248, endPoint y: 388, distance: 141.0
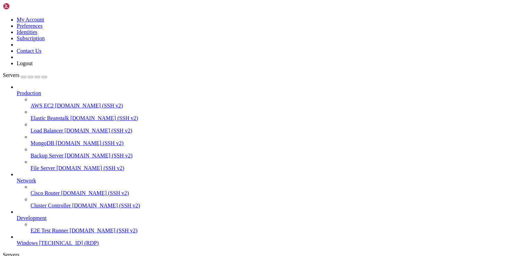
drag, startPoint x: 330, startPoint y: 511, endPoint x: 146, endPoint y: 411, distance: 209.3
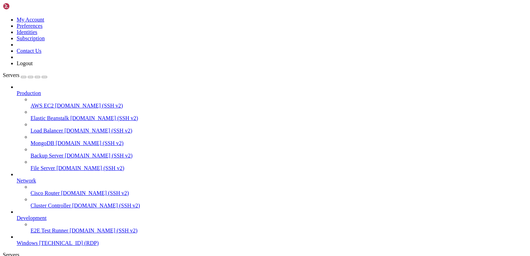
drag, startPoint x: 297, startPoint y: 505, endPoint x: 145, endPoint y: 457, distance: 158.9
drag, startPoint x: 296, startPoint y: 482, endPoint x: 154, endPoint y: 448, distance: 146.5
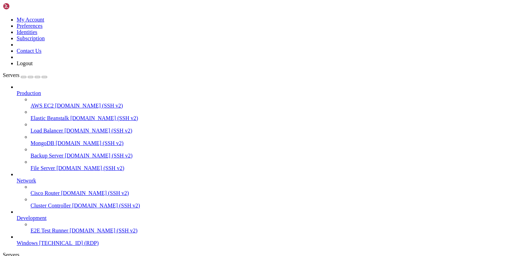
drag, startPoint x: 128, startPoint y: 444, endPoint x: 187, endPoint y: 483, distance: 71.2
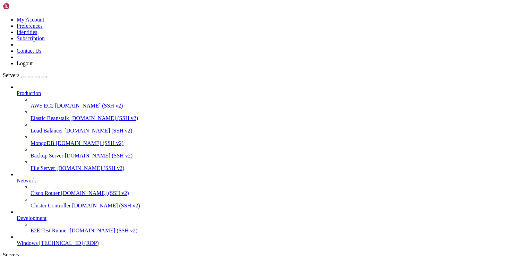
drag, startPoint x: 275, startPoint y: 378, endPoint x: 281, endPoint y: 353, distance: 25.6
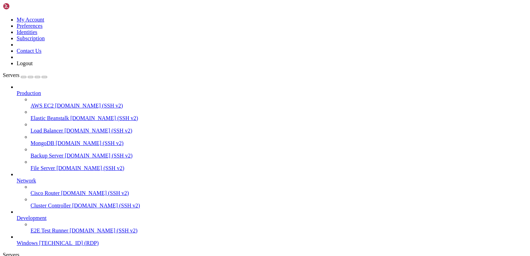
drag, startPoint x: 76, startPoint y: 372, endPoint x: 64, endPoint y: 542, distance: 170.6
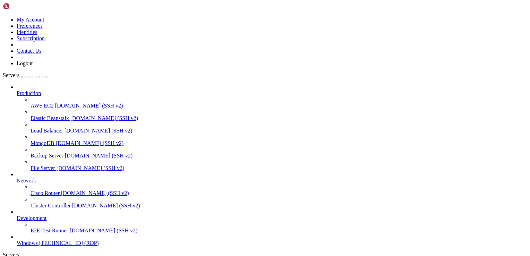
drag, startPoint x: 179, startPoint y: 526, endPoint x: 101, endPoint y: 526, distance: 78.7
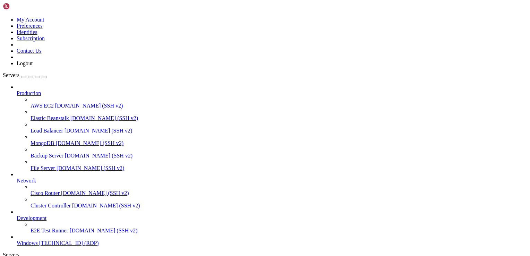
drag, startPoint x: 241, startPoint y: 423, endPoint x: 222, endPoint y: 291, distance: 133.7
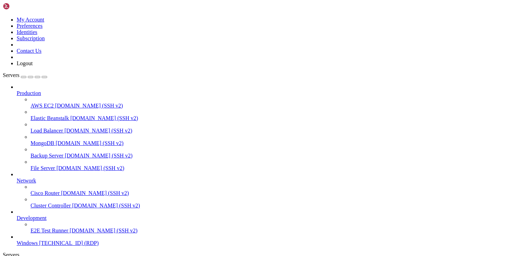
drag, startPoint x: 252, startPoint y: 462, endPoint x: 235, endPoint y: 289, distance: 174.1
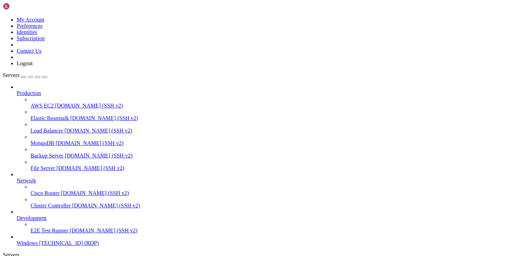
drag, startPoint x: 190, startPoint y: 423, endPoint x: 86, endPoint y: 422, distance: 103.3
drag, startPoint x: 197, startPoint y: 420, endPoint x: 87, endPoint y: 421, distance: 109.9
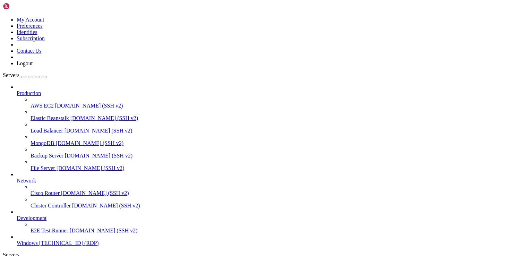
drag, startPoint x: 183, startPoint y: 467, endPoint x: 146, endPoint y: 395, distance: 81.7
drag, startPoint x: 188, startPoint y: 469, endPoint x: 82, endPoint y: 419, distance: 117.2
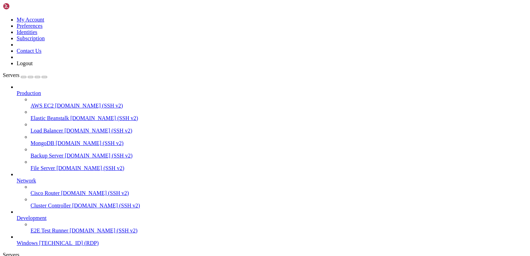
drag, startPoint x: 428, startPoint y: 345, endPoint x: 422, endPoint y: 341, distance: 7.3
drag, startPoint x: 426, startPoint y: 343, endPoint x: 419, endPoint y: 343, distance: 6.9
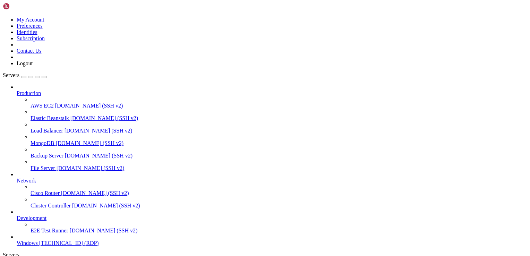
drag, startPoint x: 426, startPoint y: 335, endPoint x: 447, endPoint y: 335, distance: 20.5
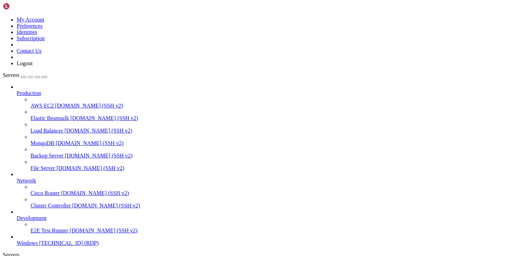
drag, startPoint x: 275, startPoint y: 379, endPoint x: 261, endPoint y: 525, distance: 146.0
drag, startPoint x: 275, startPoint y: 378, endPoint x: 270, endPoint y: 516, distance: 138.1
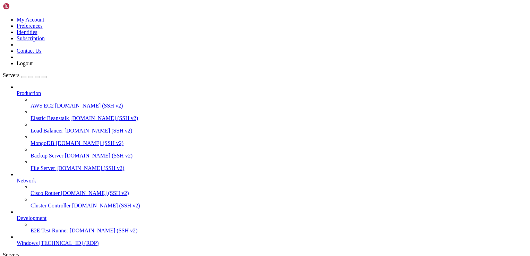
drag, startPoint x: 37, startPoint y: 335, endPoint x: 463, endPoint y: 336, distance: 425.7
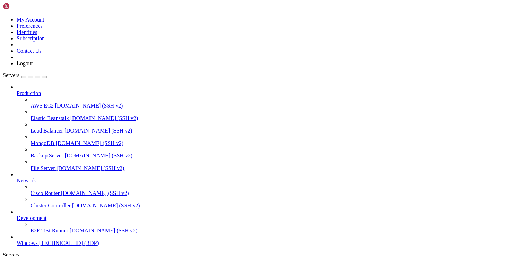
drag, startPoint x: 461, startPoint y: 336, endPoint x: 478, endPoint y: 337, distance: 16.7
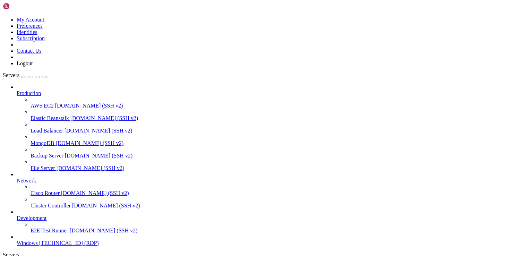
drag, startPoint x: 77, startPoint y: 367, endPoint x: 79, endPoint y: 536, distance: 169.2
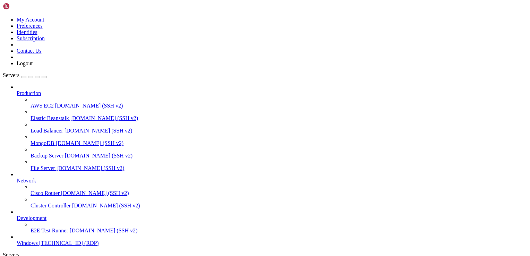
drag, startPoint x: 486, startPoint y: 339, endPoint x: 517, endPoint y: 341, distance: 31.3
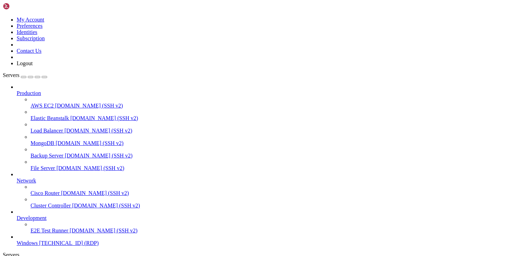
drag, startPoint x: 442, startPoint y: 389, endPoint x: 388, endPoint y: 395, distance: 54.4
drag, startPoint x: 419, startPoint y: 417, endPoint x: 280, endPoint y: 420, distance: 138.4
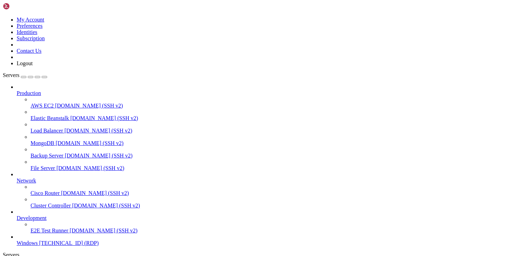
drag, startPoint x: 225, startPoint y: 392, endPoint x: 413, endPoint y: 378, distance: 188.1
drag, startPoint x: 414, startPoint y: 378, endPoint x: 430, endPoint y: 381, distance: 16.5
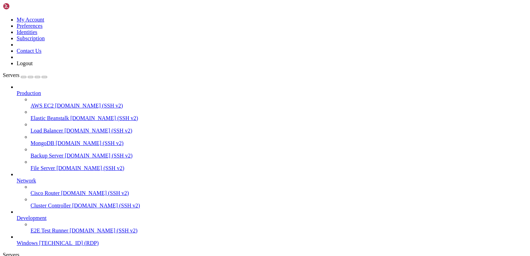
drag, startPoint x: 432, startPoint y: 382, endPoint x: 429, endPoint y: 379, distance: 3.7
drag, startPoint x: 76, startPoint y: 551, endPoint x: 75, endPoint y: 558, distance: 7.3
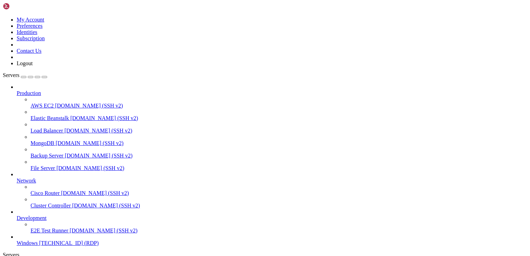
drag, startPoint x: 426, startPoint y: 379, endPoint x: 318, endPoint y: 382, distance: 108.2
drag, startPoint x: 58, startPoint y: 335, endPoint x: 469, endPoint y: 341, distance: 410.9
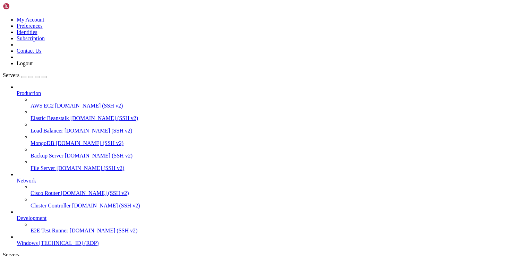
drag, startPoint x: 379, startPoint y: 502, endPoint x: 379, endPoint y: 511, distance: 8.7
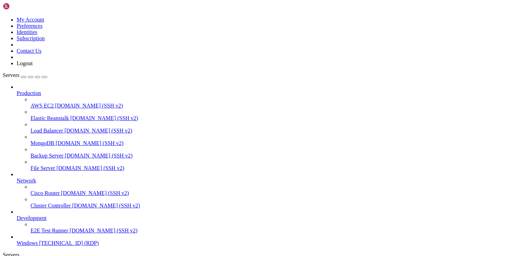
drag, startPoint x: 181, startPoint y: 403, endPoint x: 140, endPoint y: 372, distance: 50.5
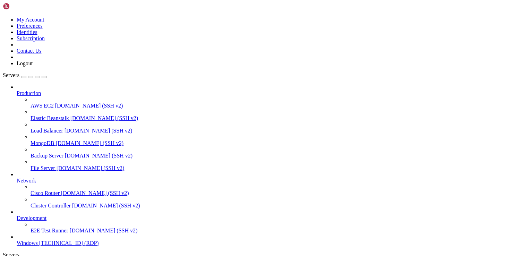
drag, startPoint x: 60, startPoint y: 337, endPoint x: 462, endPoint y: 347, distance: 402.3
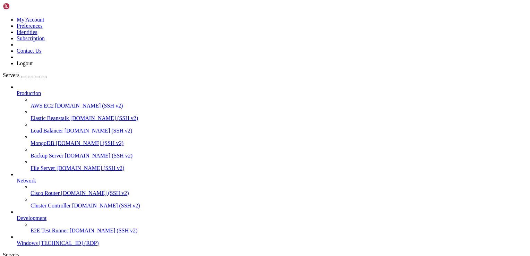
drag, startPoint x: 379, startPoint y: 495, endPoint x: 379, endPoint y: 508, distance: 12.8
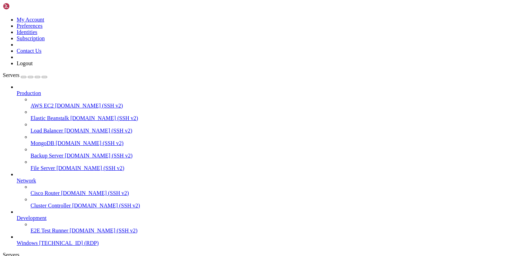
drag, startPoint x: 326, startPoint y: 379, endPoint x: 412, endPoint y: 381, distance: 86.7
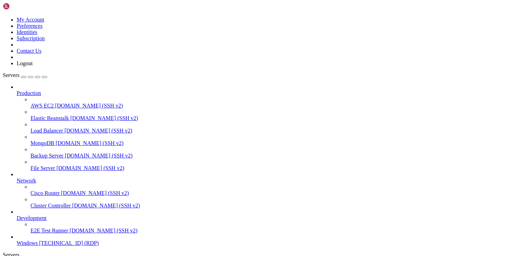
drag, startPoint x: 398, startPoint y: 475, endPoint x: 256, endPoint y: 417, distance: 154.0
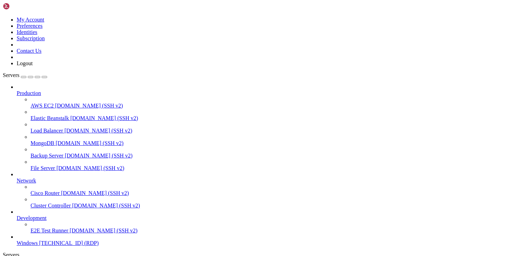
drag, startPoint x: 400, startPoint y: 505, endPoint x: 253, endPoint y: 395, distance: 184.2
drag, startPoint x: 400, startPoint y: 493, endPoint x: 389, endPoint y: 469, distance: 25.9
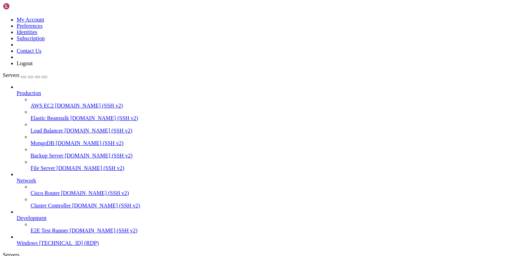
drag, startPoint x: 398, startPoint y: 489, endPoint x: 262, endPoint y: 405, distance: 159.4
drag, startPoint x: 45, startPoint y: 334, endPoint x: 443, endPoint y: 338, distance: 398.4
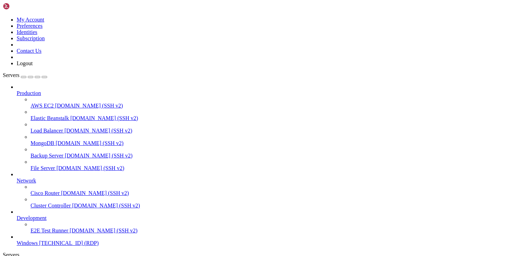
drag, startPoint x: 439, startPoint y: 341, endPoint x: 480, endPoint y: 335, distance: 41.3
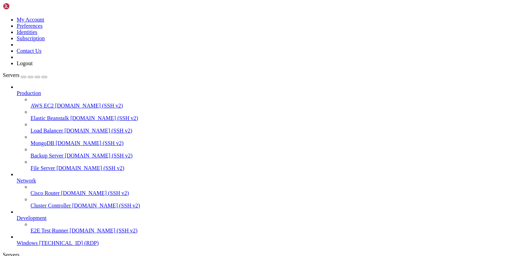
drag, startPoint x: 207, startPoint y: 436, endPoint x: 223, endPoint y: 425, distance: 19.4
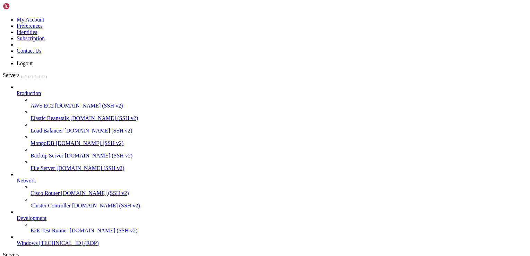
drag, startPoint x: 276, startPoint y: 409, endPoint x: 309, endPoint y: 405, distance: 33.2
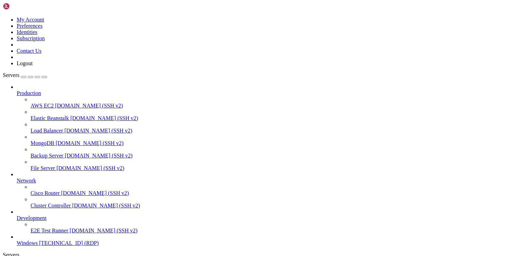
drag, startPoint x: 163, startPoint y: 504, endPoint x: 171, endPoint y: 505, distance: 7.8
